Goal: Transaction & Acquisition: Book appointment/travel/reservation

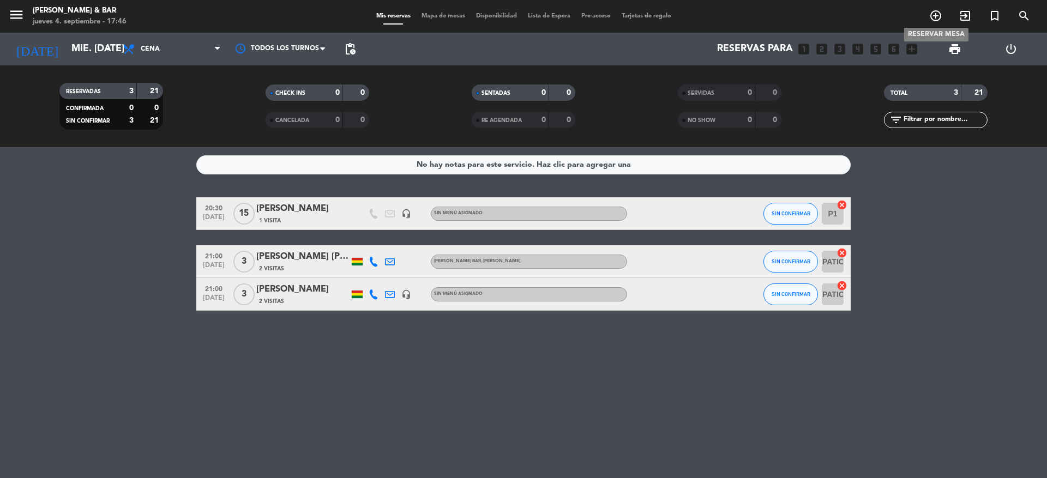
click at [931, 20] on icon "add_circle_outline" at bounding box center [935, 15] width 13 height 13
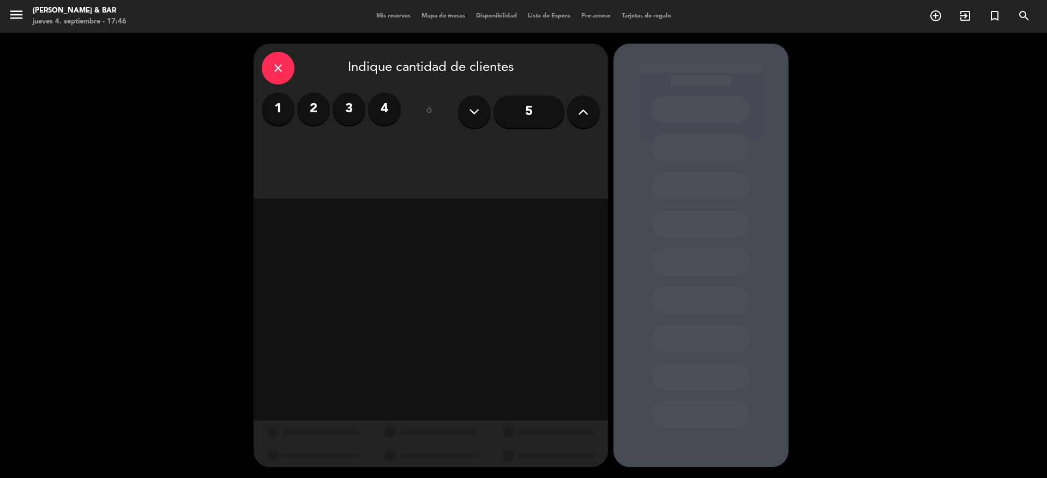
click at [588, 111] on icon at bounding box center [583, 112] width 10 height 16
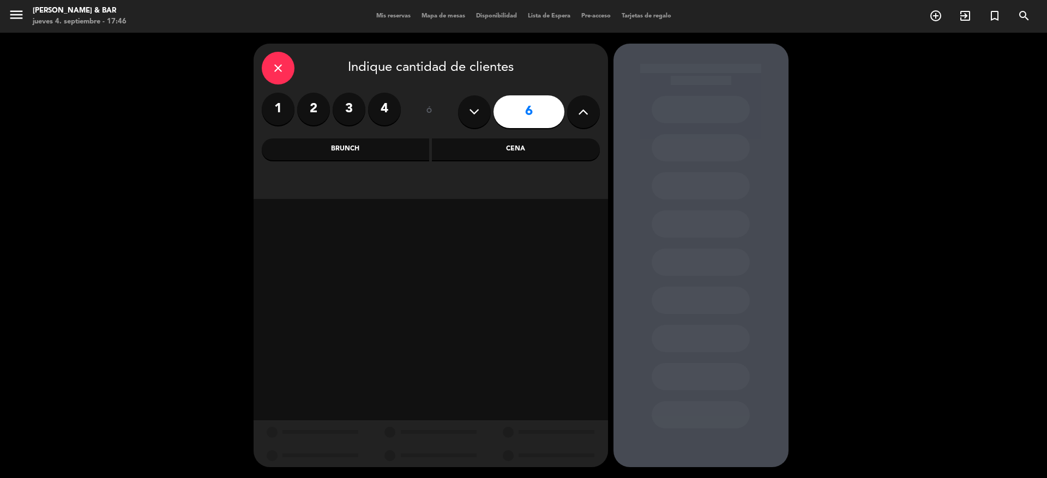
click at [588, 113] on icon at bounding box center [583, 112] width 10 height 16
click at [587, 116] on icon at bounding box center [583, 112] width 10 height 16
type input "8"
click at [355, 146] on div "Brunch" at bounding box center [346, 149] width 168 height 22
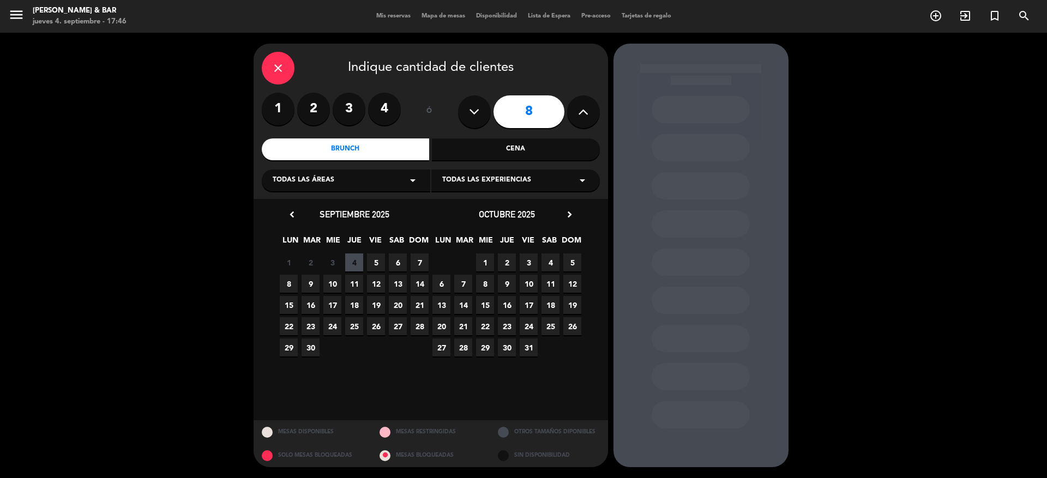
click at [396, 262] on span "6" at bounding box center [398, 263] width 18 height 18
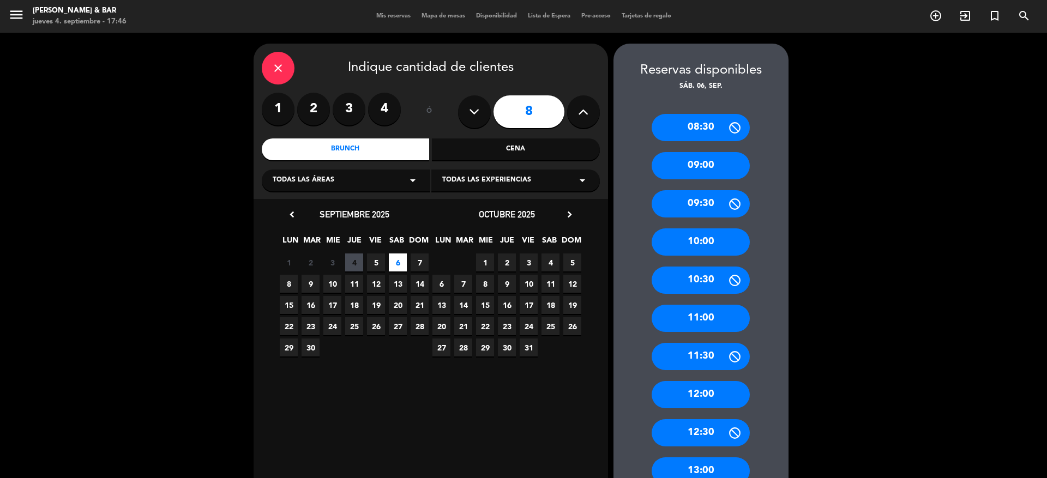
click at [692, 312] on div "11:00" at bounding box center [700, 318] width 98 height 27
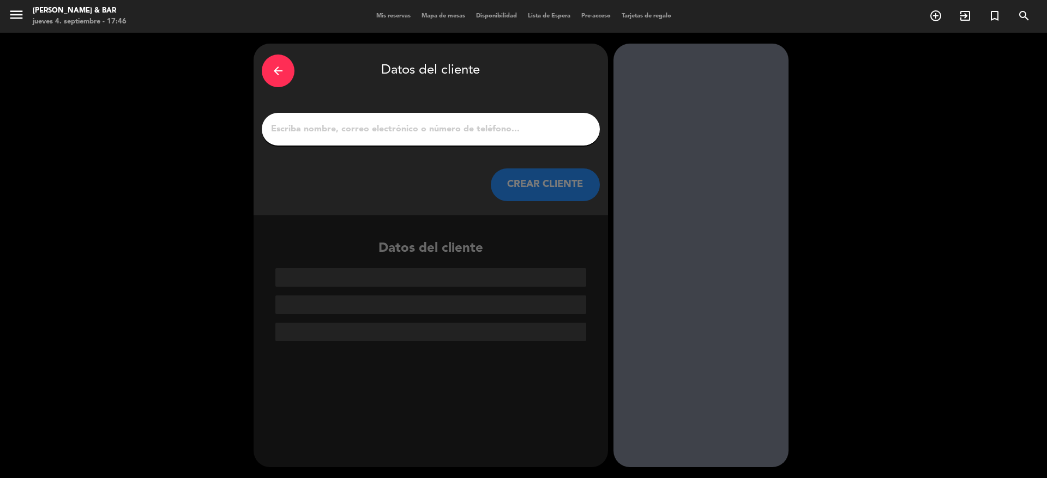
click at [493, 115] on div at bounding box center [431, 129] width 338 height 33
click at [494, 119] on div at bounding box center [431, 129] width 338 height 33
click at [496, 128] on input "1" at bounding box center [431, 129] width 322 height 15
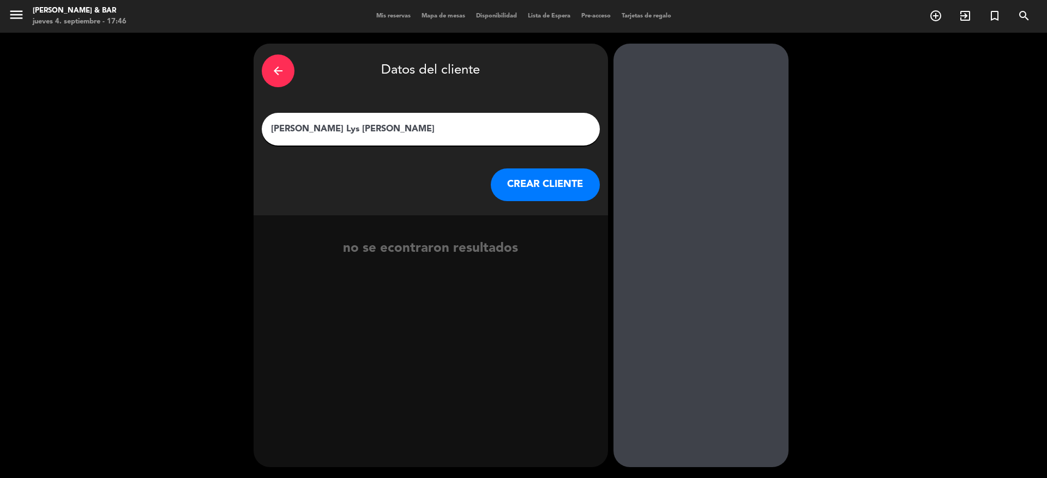
type input "[PERSON_NAME] Lys [PERSON_NAME]"
click at [557, 184] on button "CREAR CLIENTE" at bounding box center [545, 184] width 109 height 33
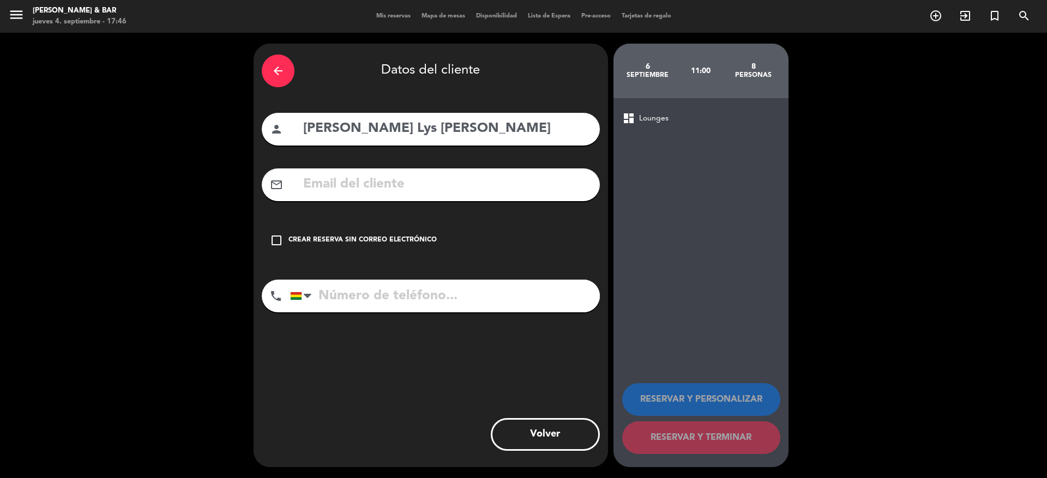
click at [427, 194] on input "text" at bounding box center [446, 184] width 289 height 22
click at [461, 184] on input "[PERSON_NAME].[PERSON_NAME]@labzuna,.[DOMAIN_NAME]" at bounding box center [446, 184] width 289 height 22
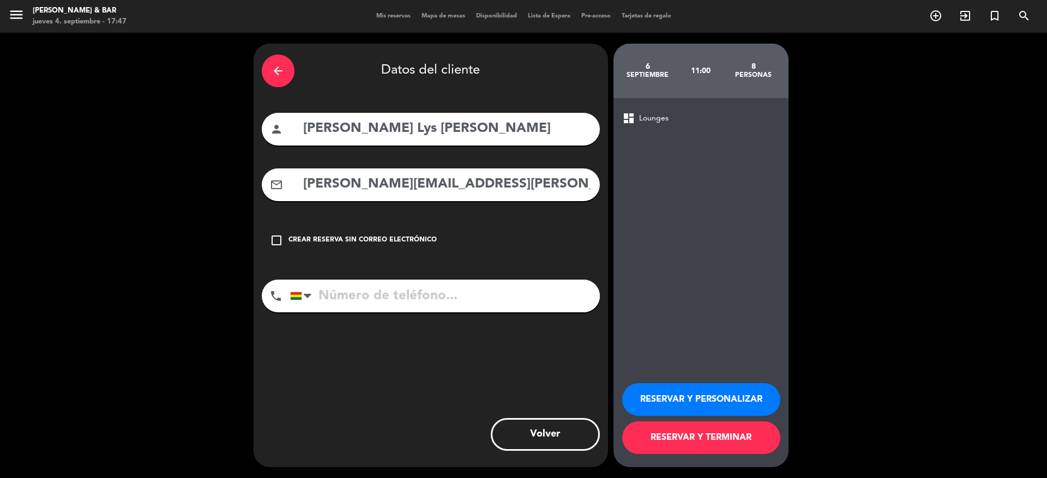
type input "[PERSON_NAME][EMAIL_ADDRESS][PERSON_NAME][DOMAIN_NAME]"
click at [499, 298] on input "tel" at bounding box center [445, 296] width 310 height 33
type input "72130140"
click at [771, 440] on button "RESERVAR Y TERMINAR" at bounding box center [701, 437] width 158 height 33
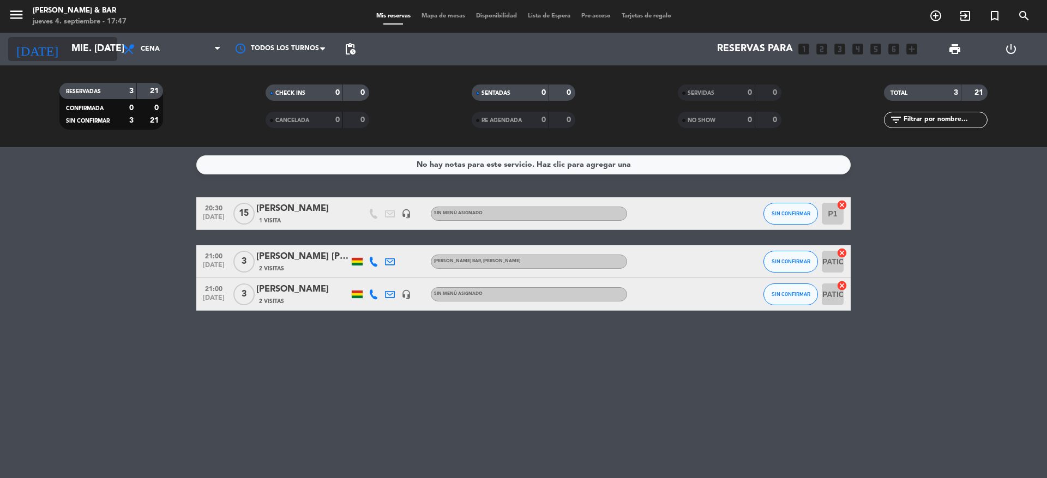
click at [66, 53] on input "mié. [DATE]" at bounding box center [129, 49] width 126 height 22
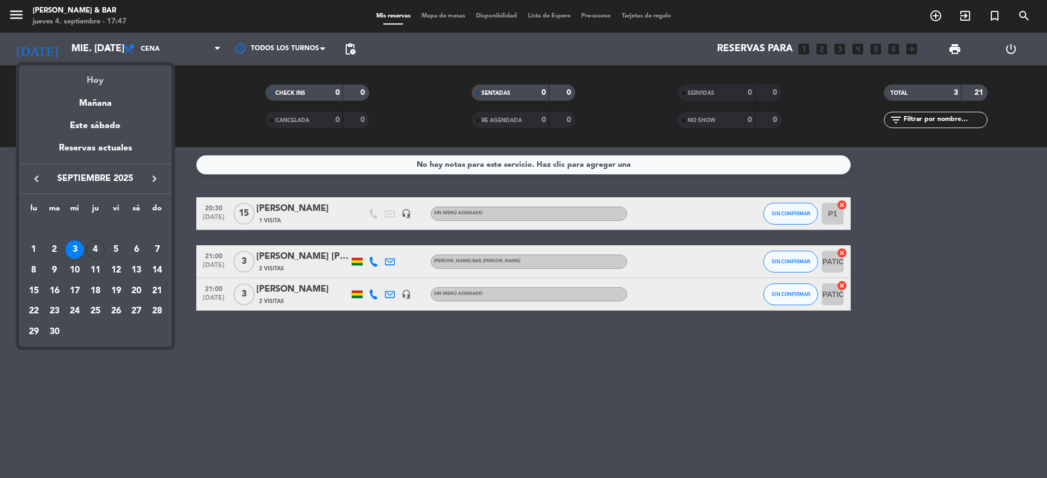
click at [93, 81] on div "Hoy" at bounding box center [95, 76] width 153 height 22
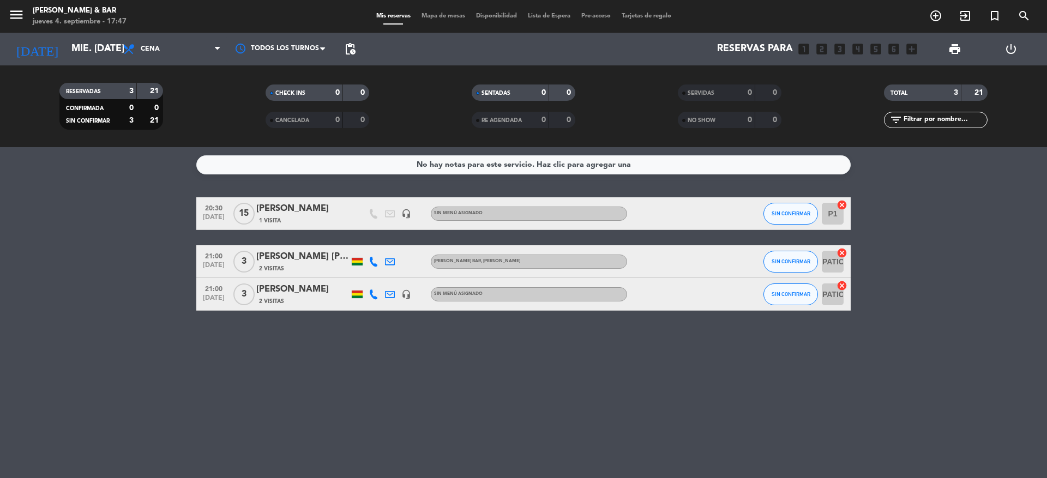
type input "[DEMOGRAPHIC_DATA] [DATE]"
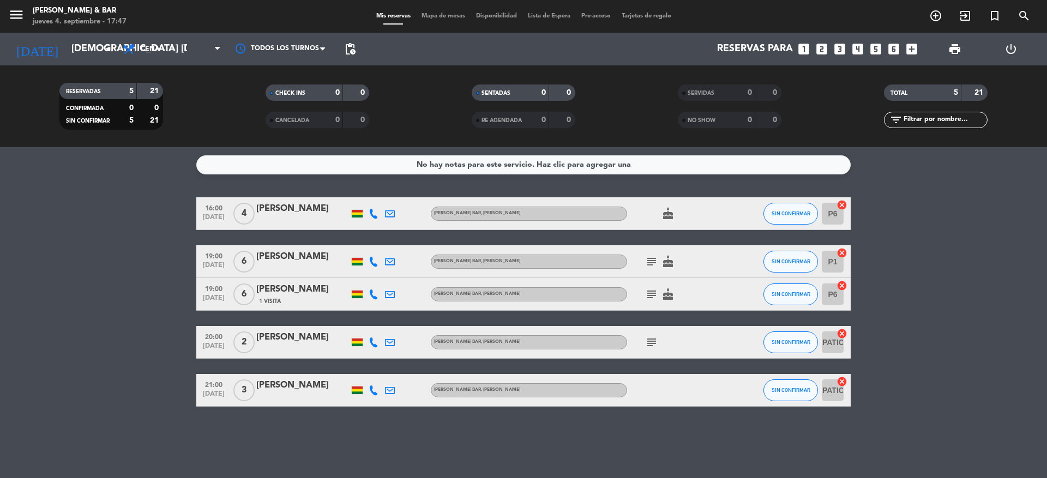
click at [651, 265] on icon "subject" at bounding box center [651, 261] width 13 height 13
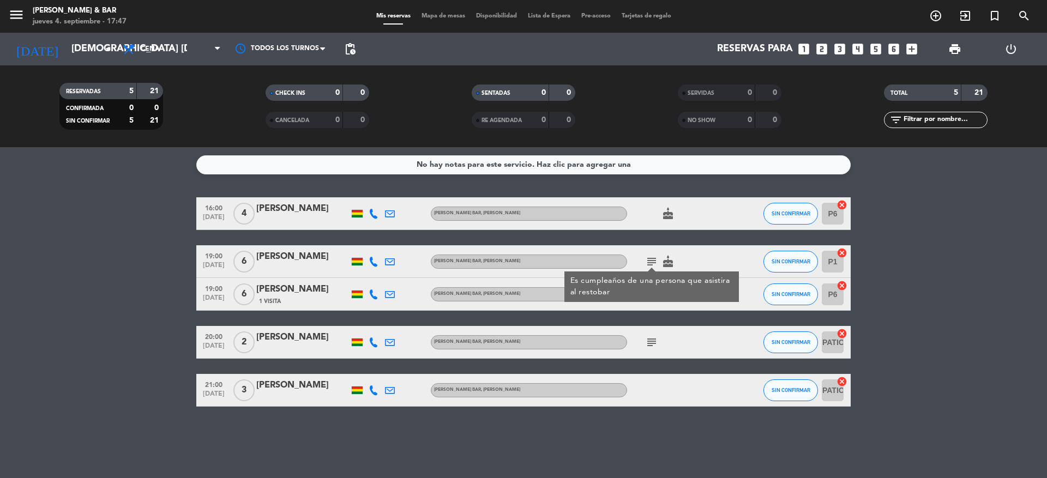
click at [653, 341] on icon "subject" at bounding box center [651, 342] width 13 height 13
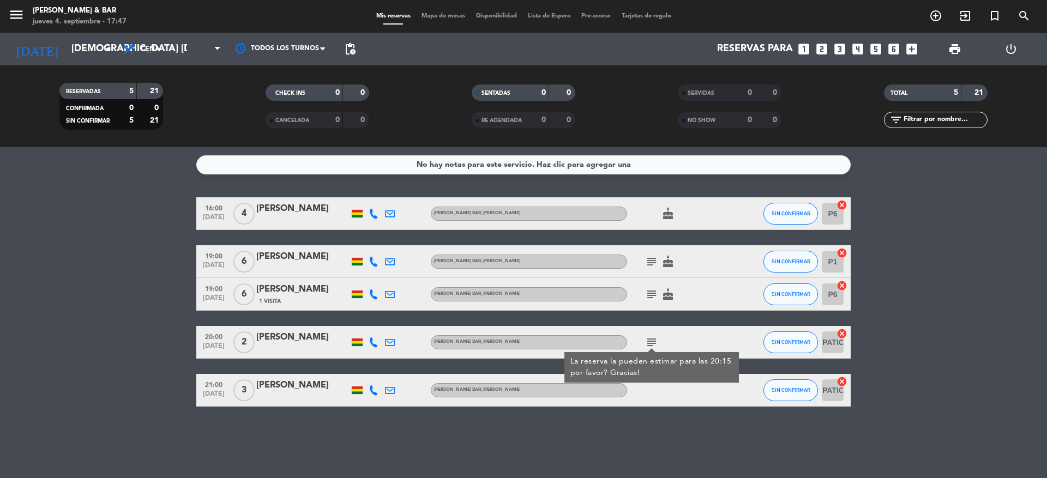
click at [651, 294] on icon "subject" at bounding box center [651, 294] width 13 height 13
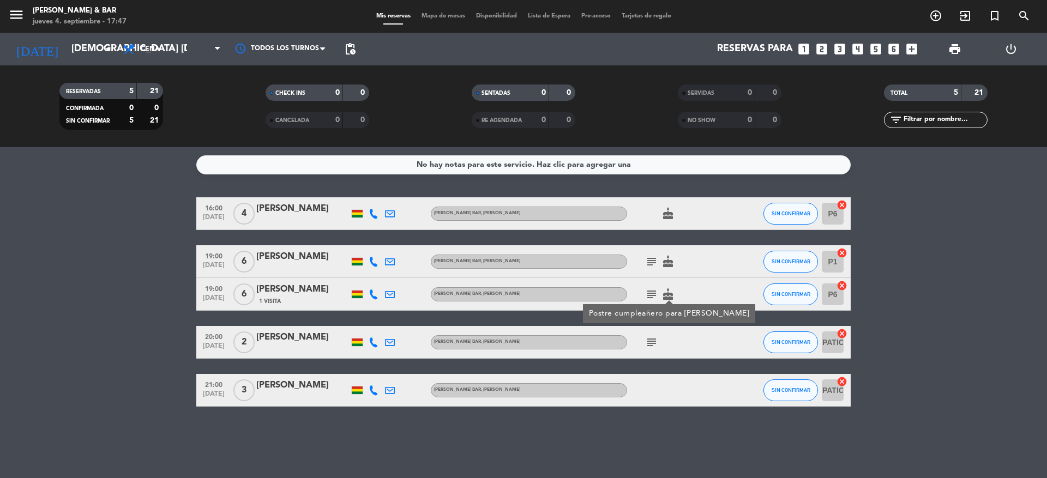
click at [707, 285] on div "subject Postre cumpleañero para [PERSON_NAME] cake" at bounding box center [676, 294] width 98 height 32
click at [671, 215] on icon "cake" at bounding box center [667, 213] width 13 height 13
click at [671, 216] on icon "cake" at bounding box center [667, 213] width 13 height 13
